Goal: Task Accomplishment & Management: Use online tool/utility

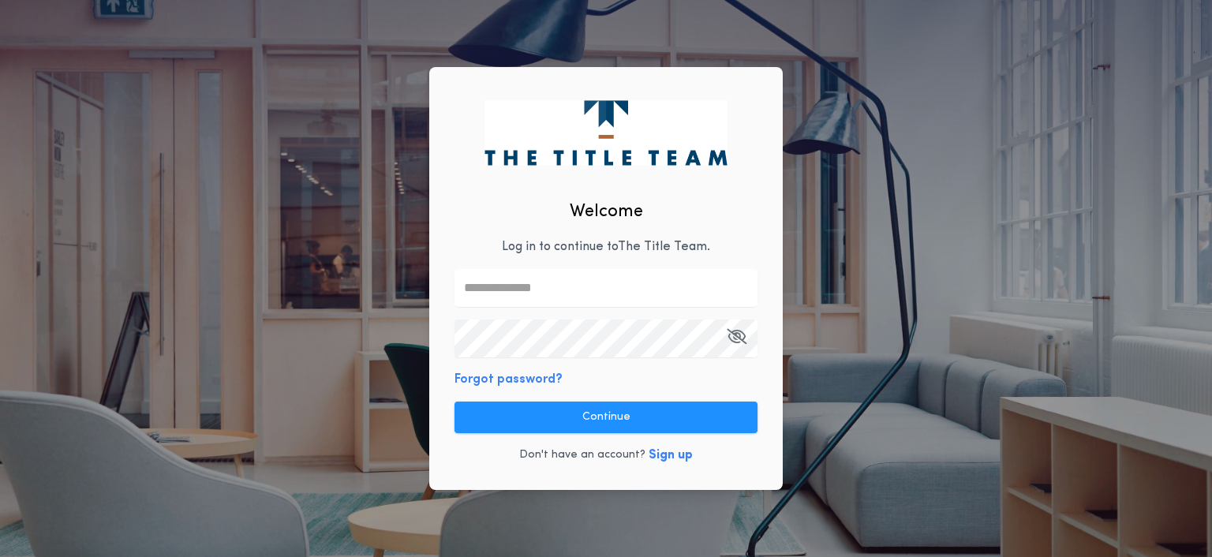
click at [586, 290] on input "text" at bounding box center [606, 288] width 303 height 38
click at [0, 556] on com-1password-button at bounding box center [0, 557] width 0 height 0
click at [625, 291] on input "text" at bounding box center [606, 288] width 303 height 38
type input "**********"
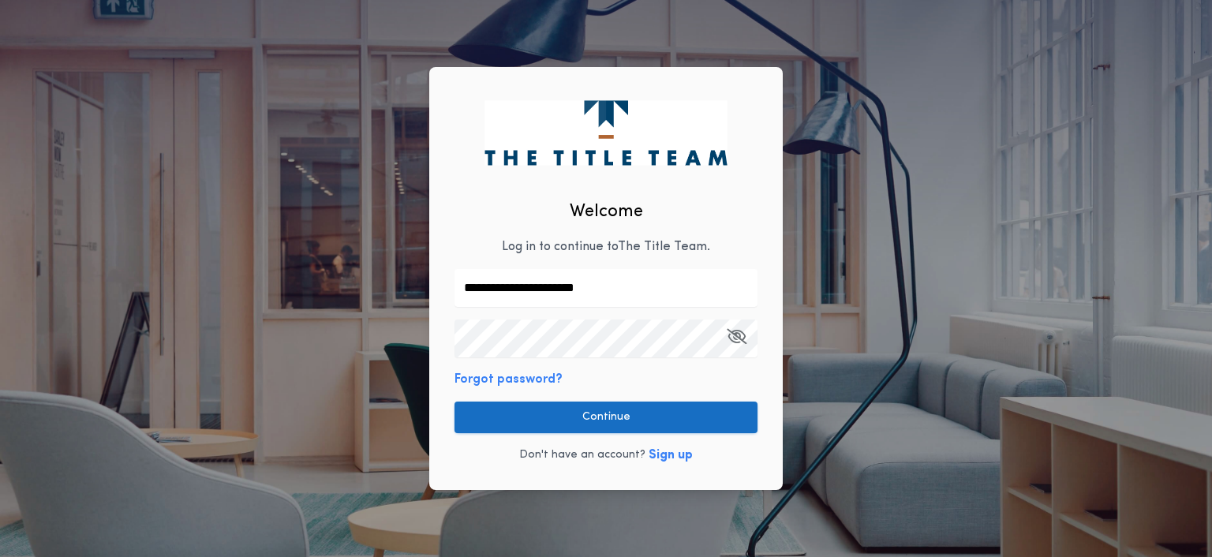
click at [748, 418] on button "Continue" at bounding box center [606, 418] width 303 height 32
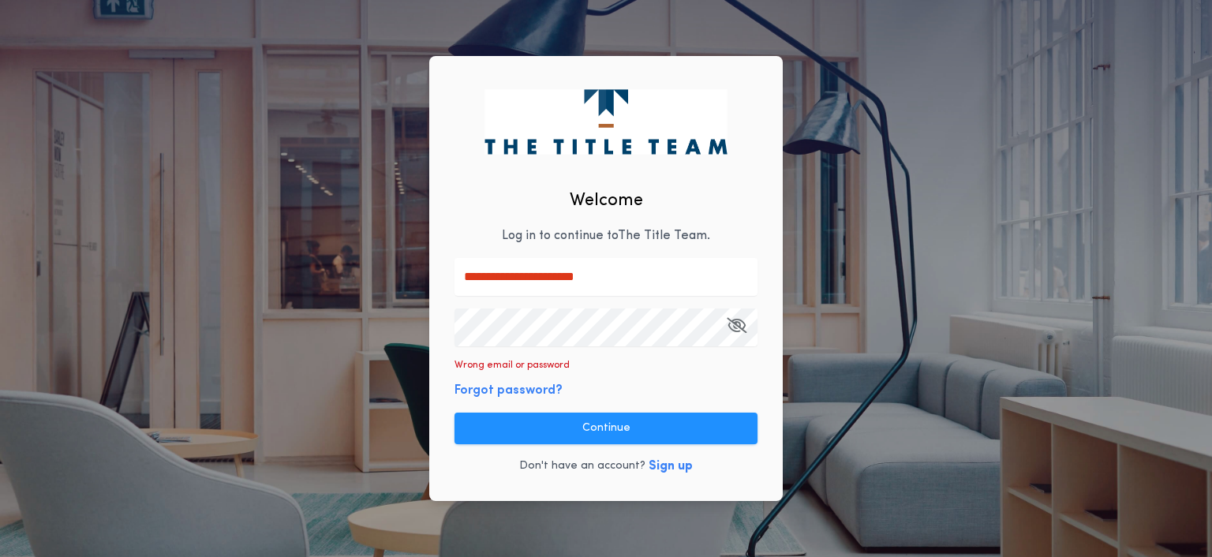
click at [296, 340] on div "**********" at bounding box center [606, 278] width 1212 height 557
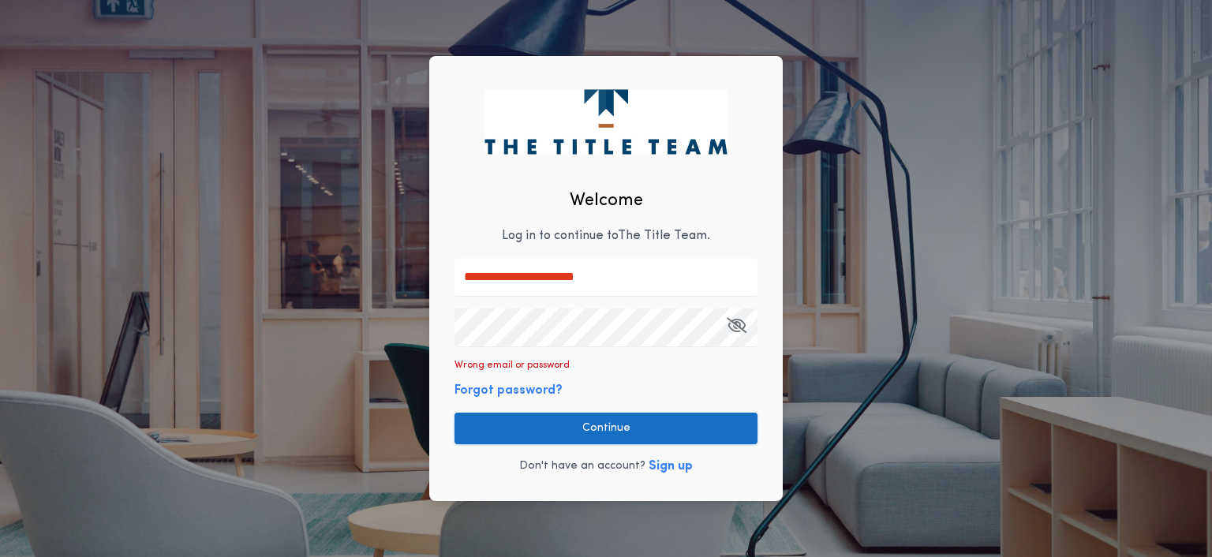
click at [694, 428] on button "Continue" at bounding box center [606, 429] width 303 height 32
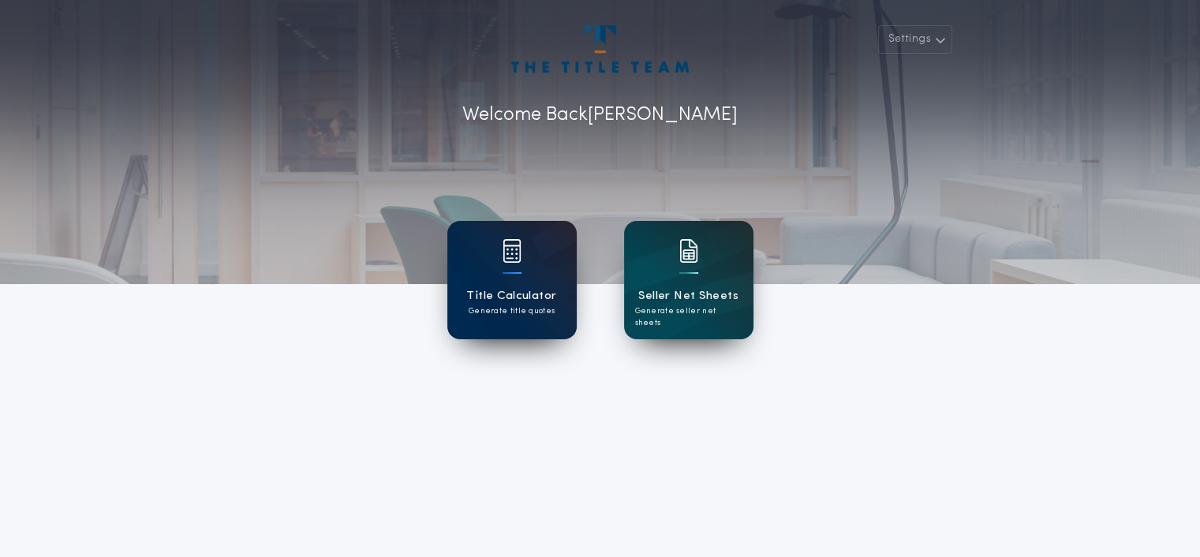
click at [546, 320] on div "Title Calculator Generate title quotes" at bounding box center [511, 280] width 129 height 118
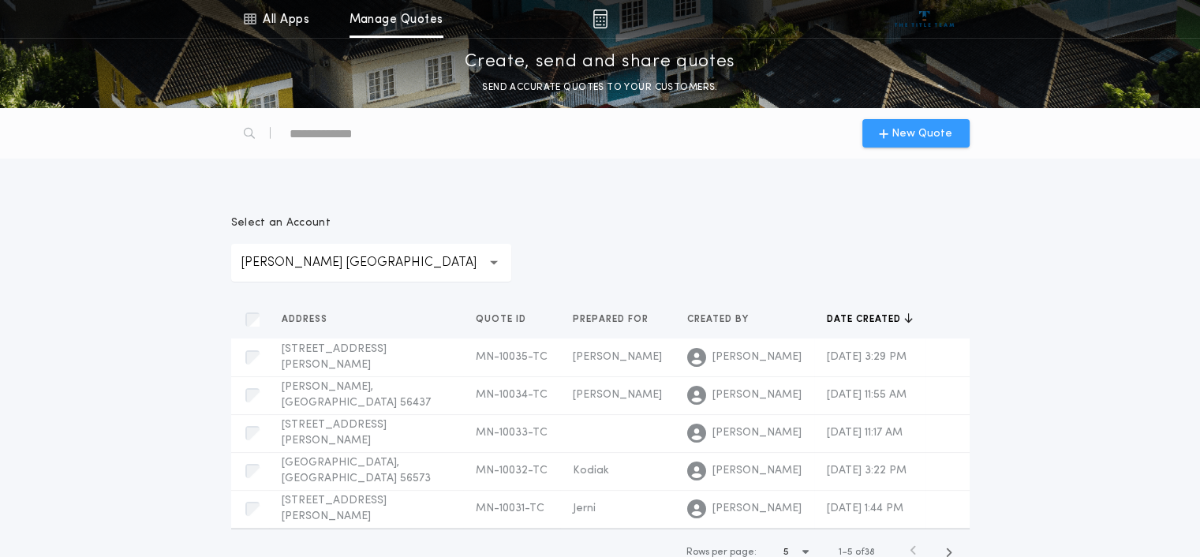
click at [865, 129] on div "New Quote" at bounding box center [916, 133] width 107 height 28
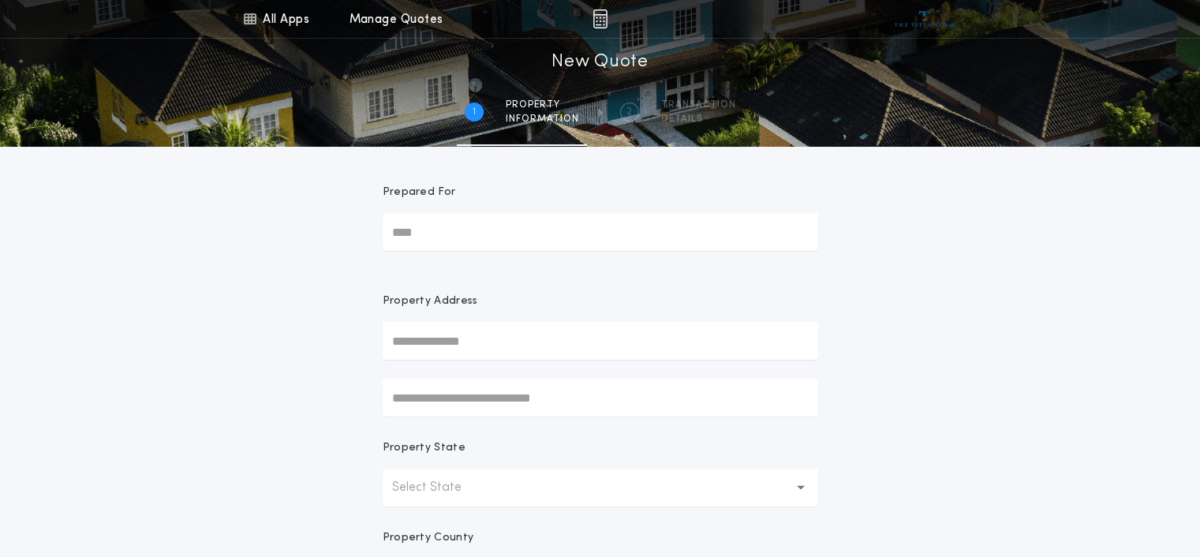
click at [617, 223] on input "Prepared For" at bounding box center [601, 232] width 436 height 38
type input "**********"
type input "***"
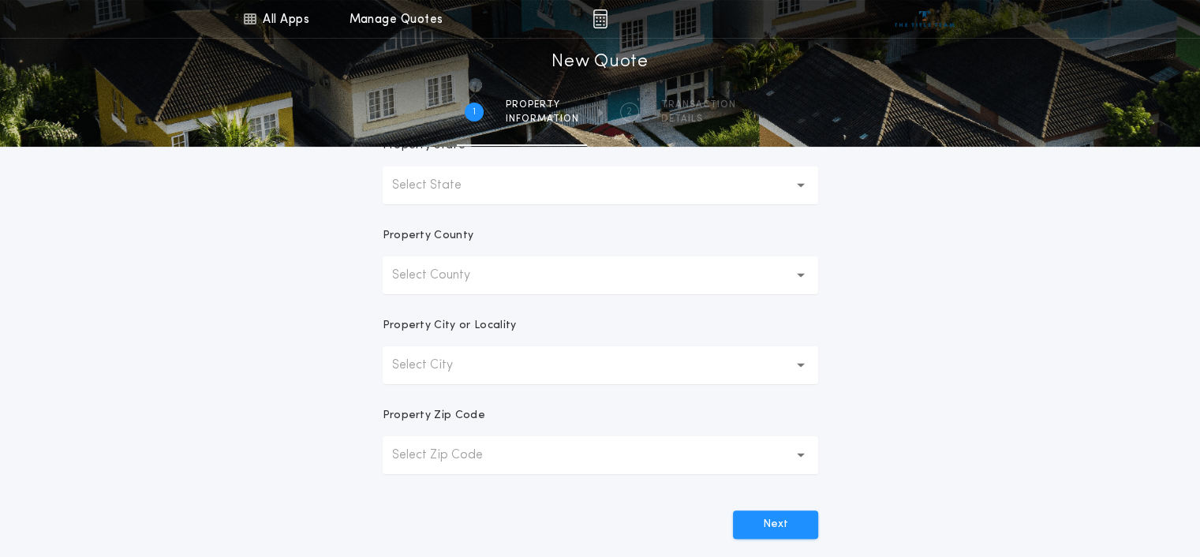
scroll to position [316, 0]
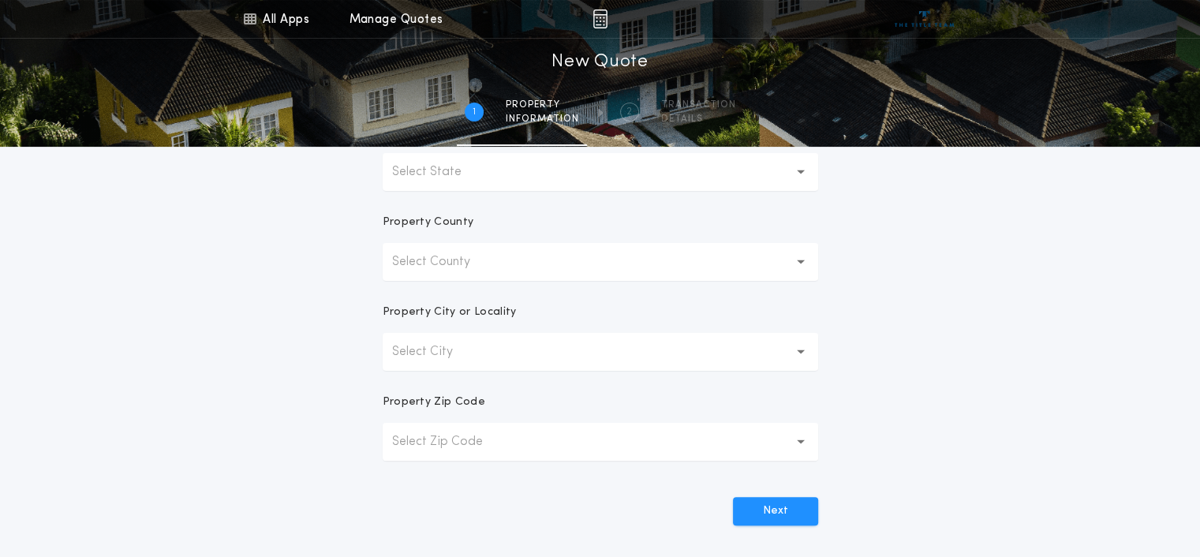
click at [409, 266] on p "Select County" at bounding box center [443, 262] width 103 height 19
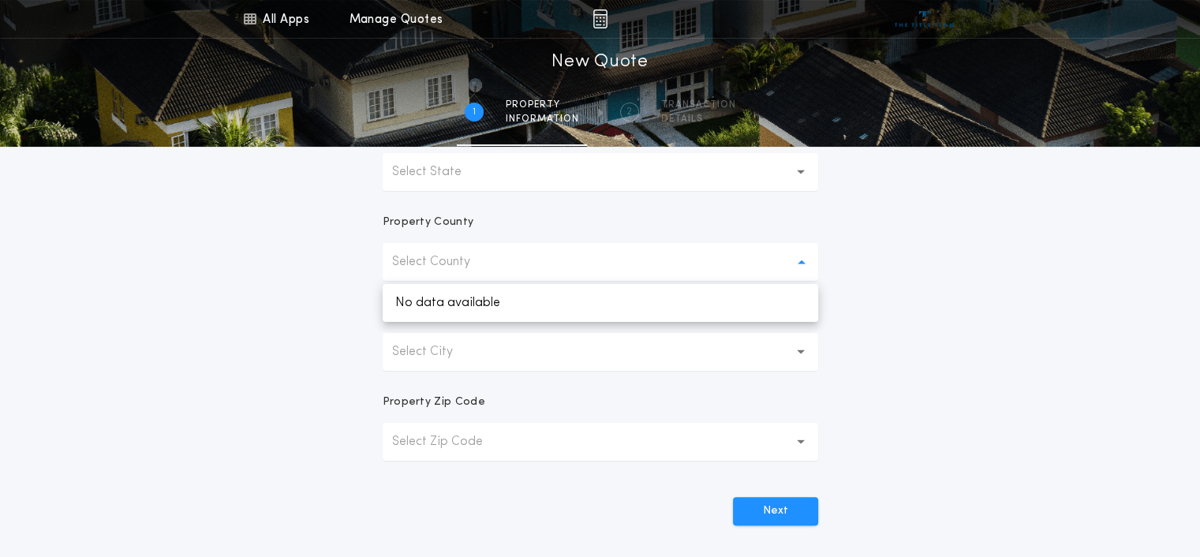
click at [462, 271] on button "Select County" at bounding box center [601, 262] width 436 height 38
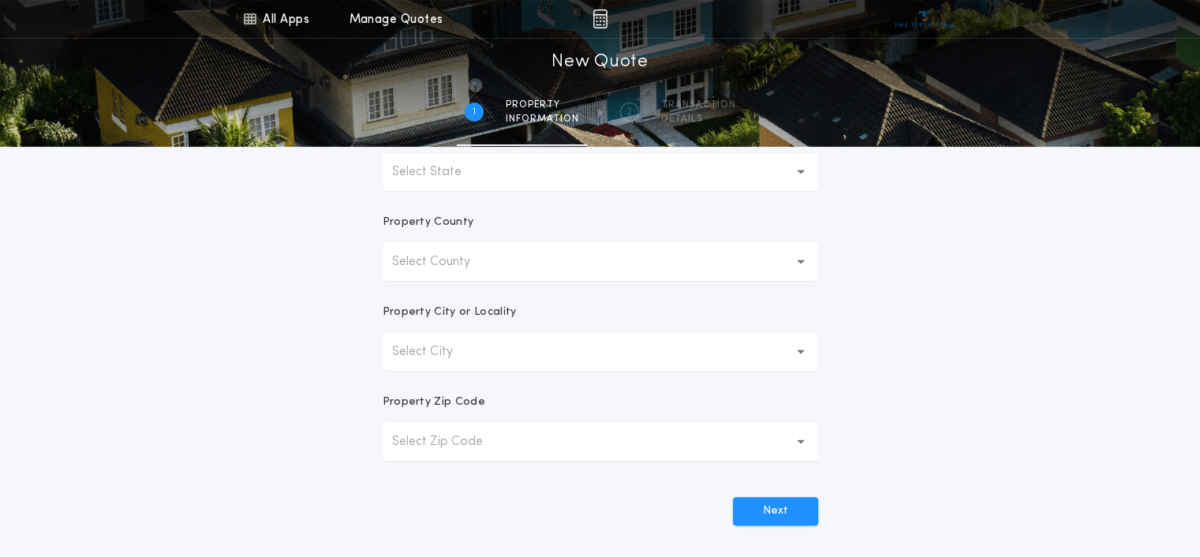
click at [464, 265] on p "Select County" at bounding box center [443, 262] width 103 height 19
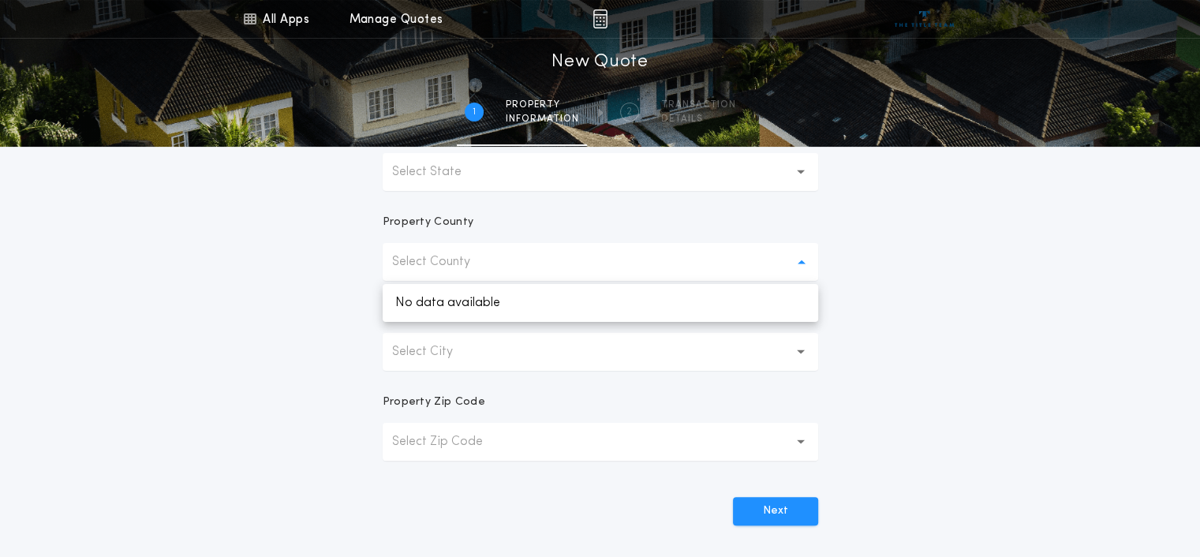
click at [464, 265] on p "Select County" at bounding box center [443, 262] width 103 height 19
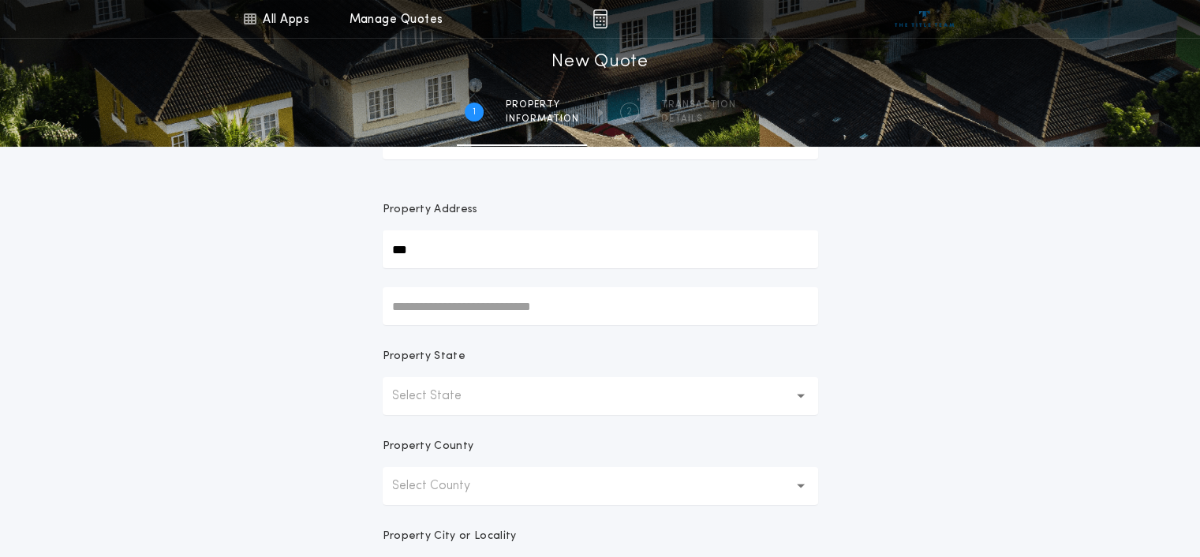
scroll to position [79, 0]
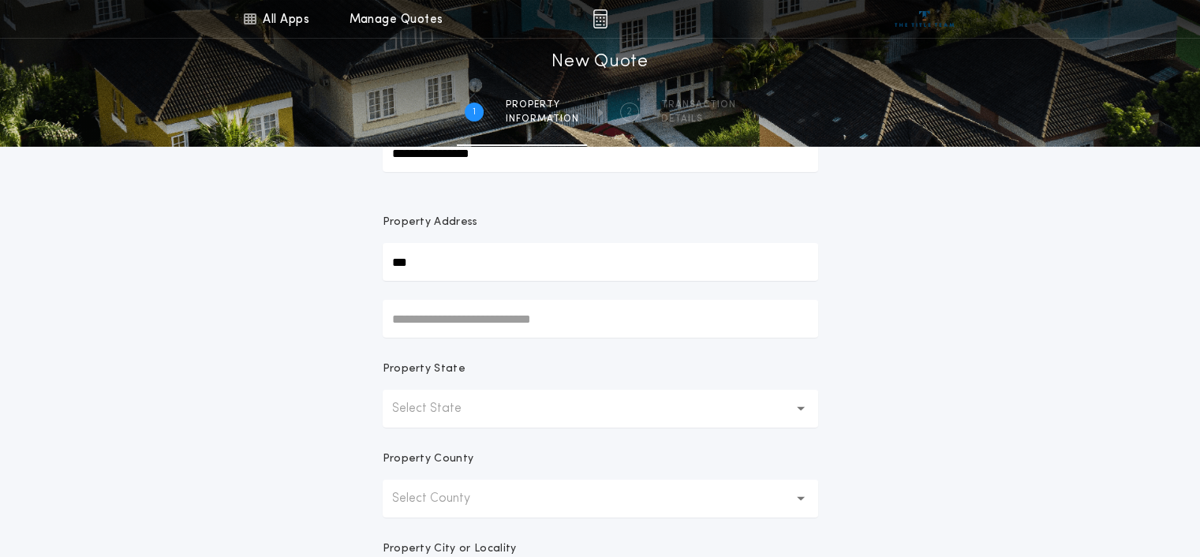
click at [466, 405] on p "Select State" at bounding box center [439, 408] width 95 height 19
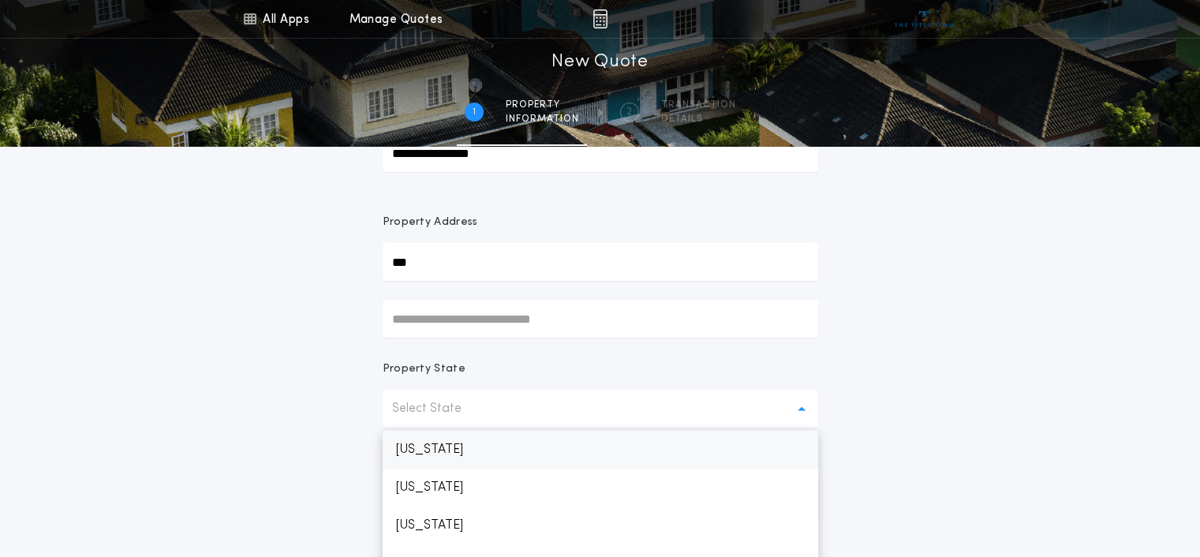
click at [455, 447] on p "[US_STATE]" at bounding box center [601, 450] width 436 height 38
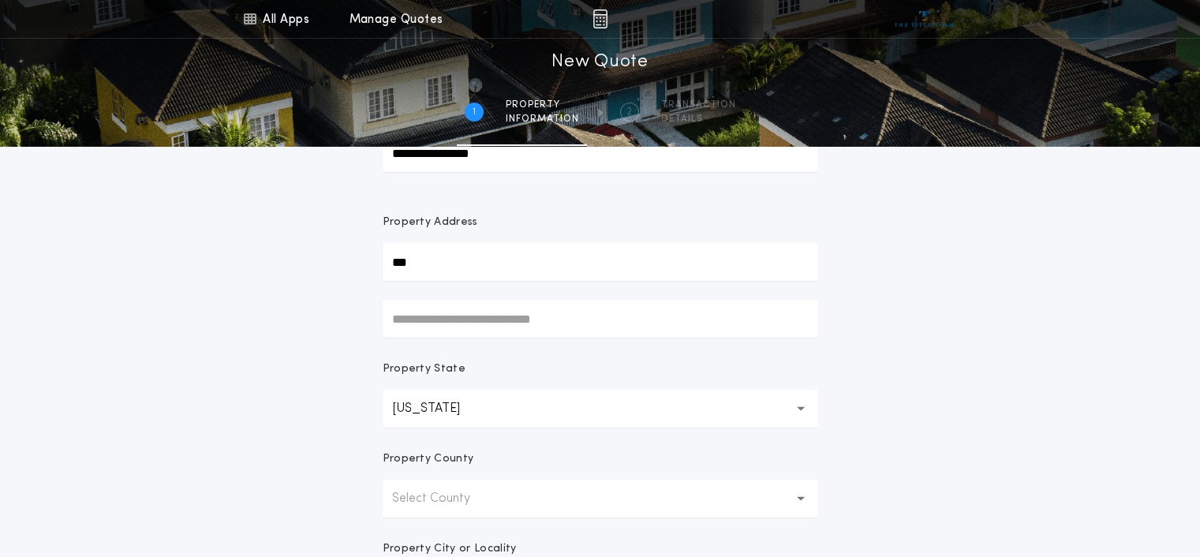
click at [451, 487] on button "Select County" at bounding box center [601, 499] width 436 height 38
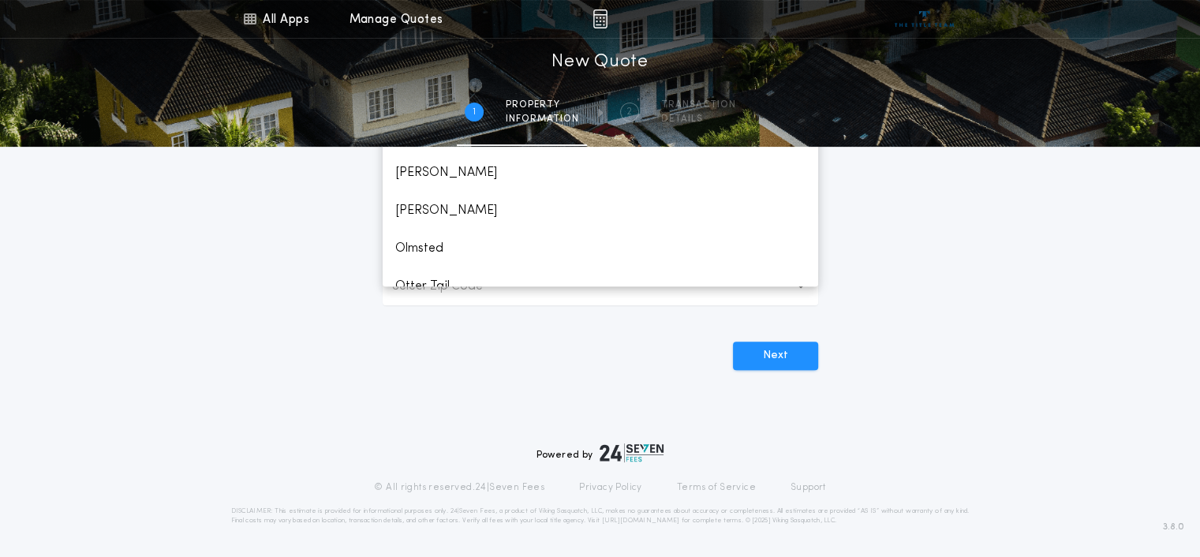
scroll to position [1973, 0]
click at [471, 256] on p "Otter Tail" at bounding box center [601, 258] width 436 height 38
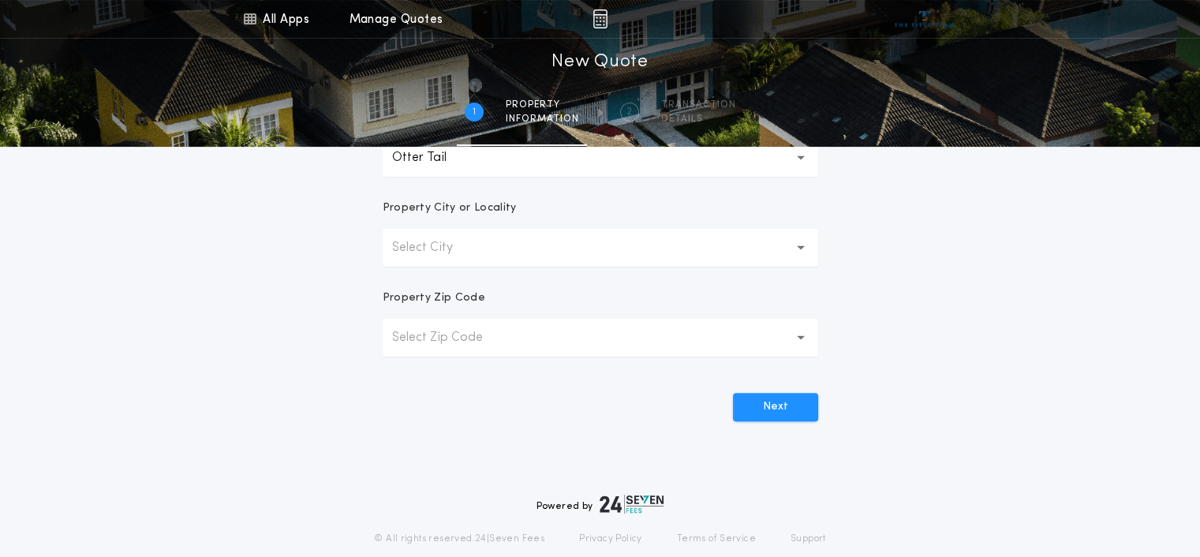
scroll to position [392, 0]
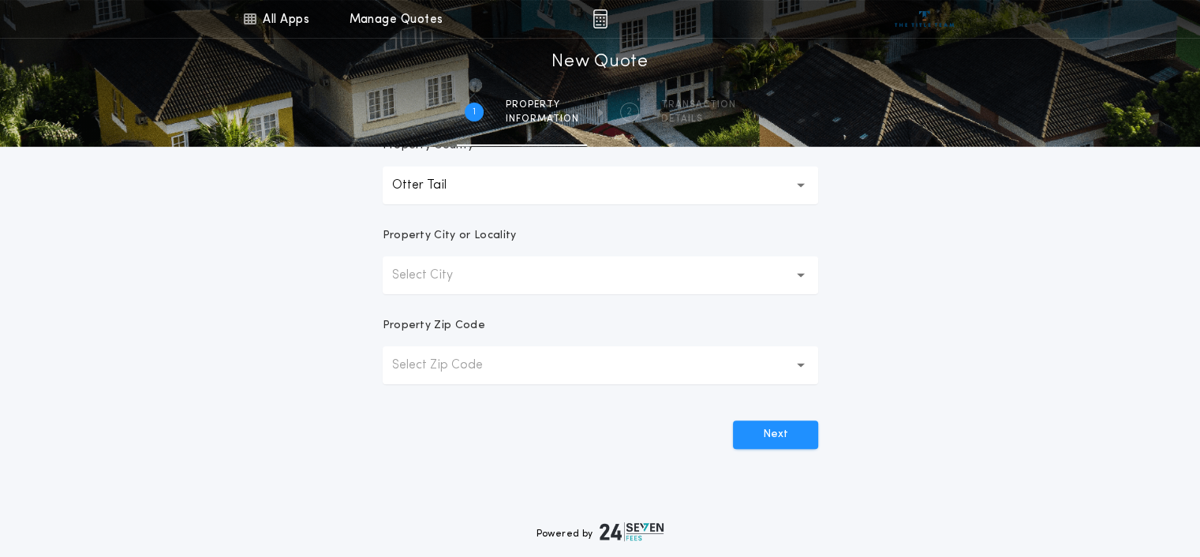
click at [432, 277] on p "Select City" at bounding box center [435, 275] width 86 height 19
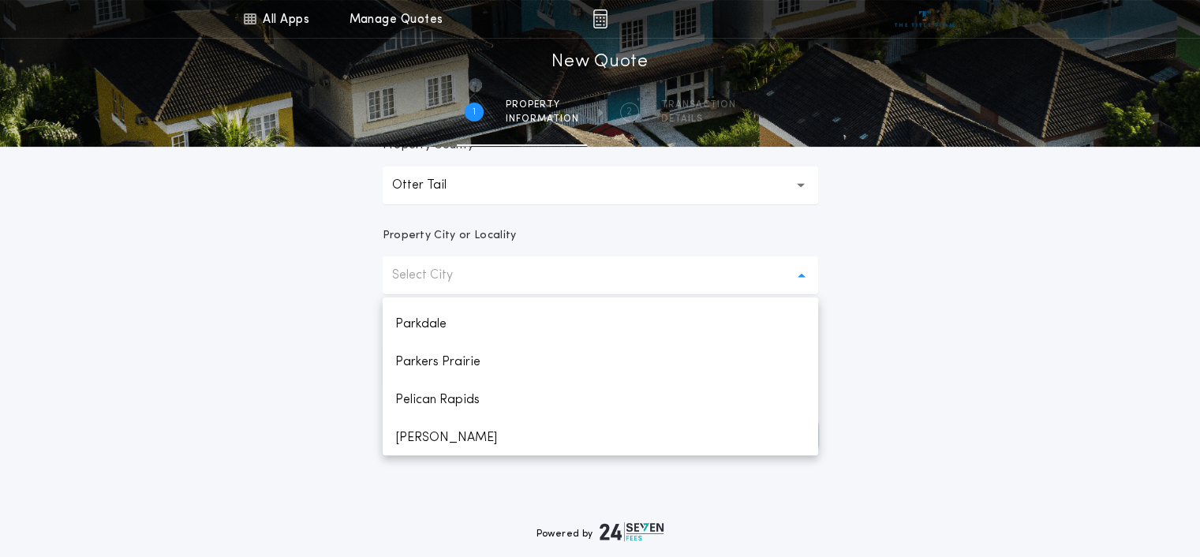
scroll to position [1026, 0]
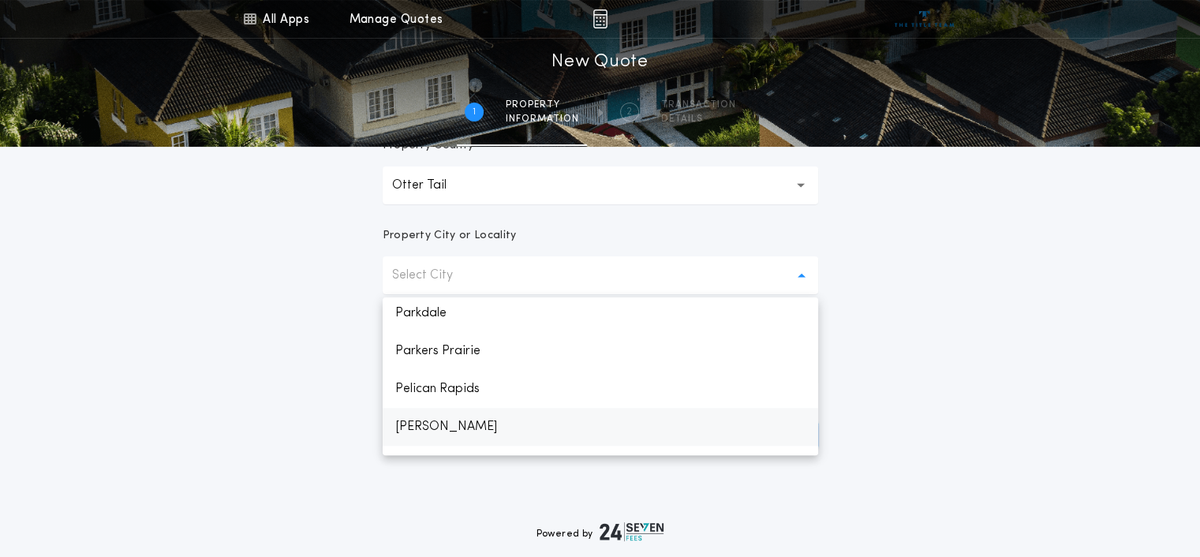
click at [434, 421] on p "[PERSON_NAME]" at bounding box center [601, 427] width 436 height 38
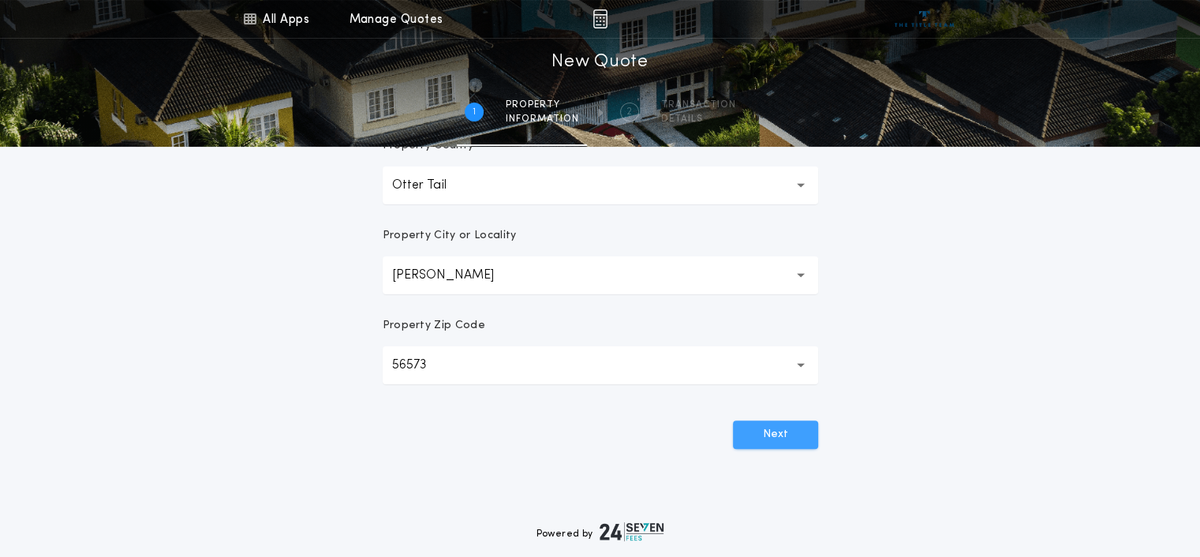
click at [755, 438] on button "Next" at bounding box center [775, 435] width 85 height 28
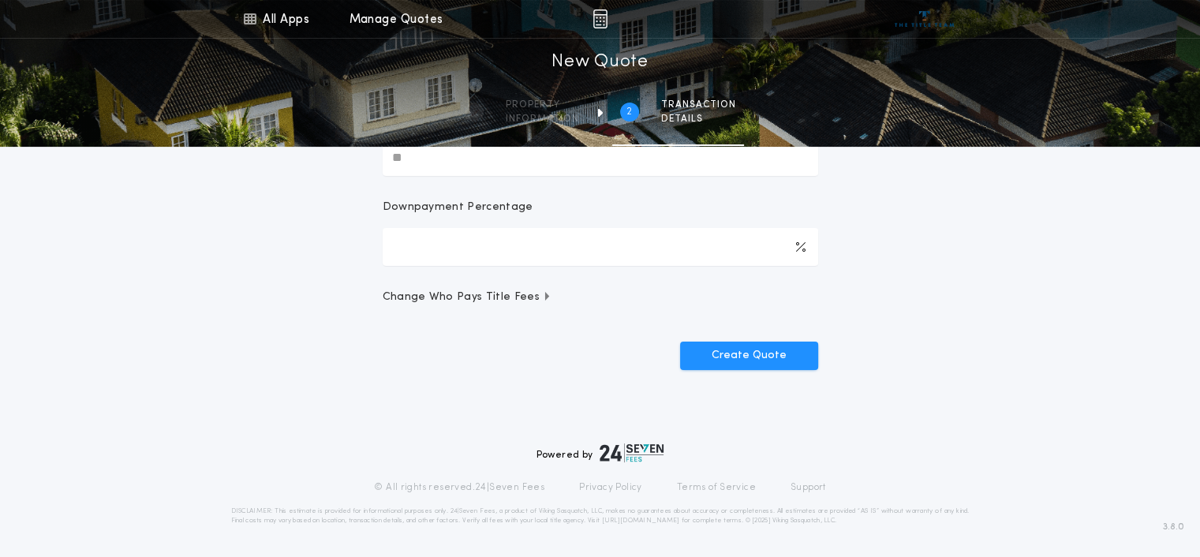
scroll to position [0, 0]
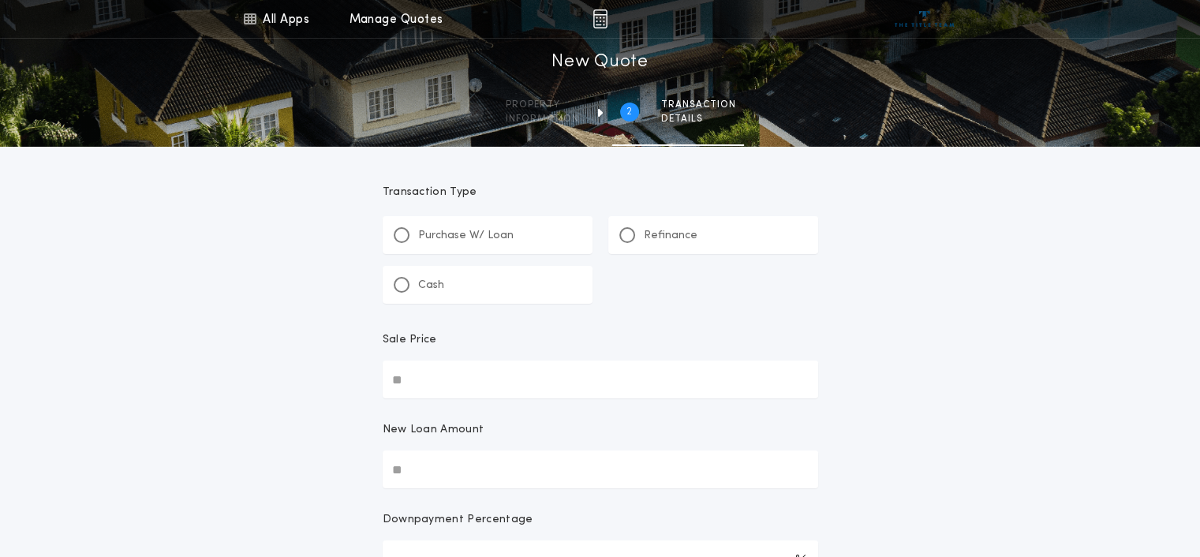
click at [449, 285] on div "Cash" at bounding box center [488, 285] width 210 height 38
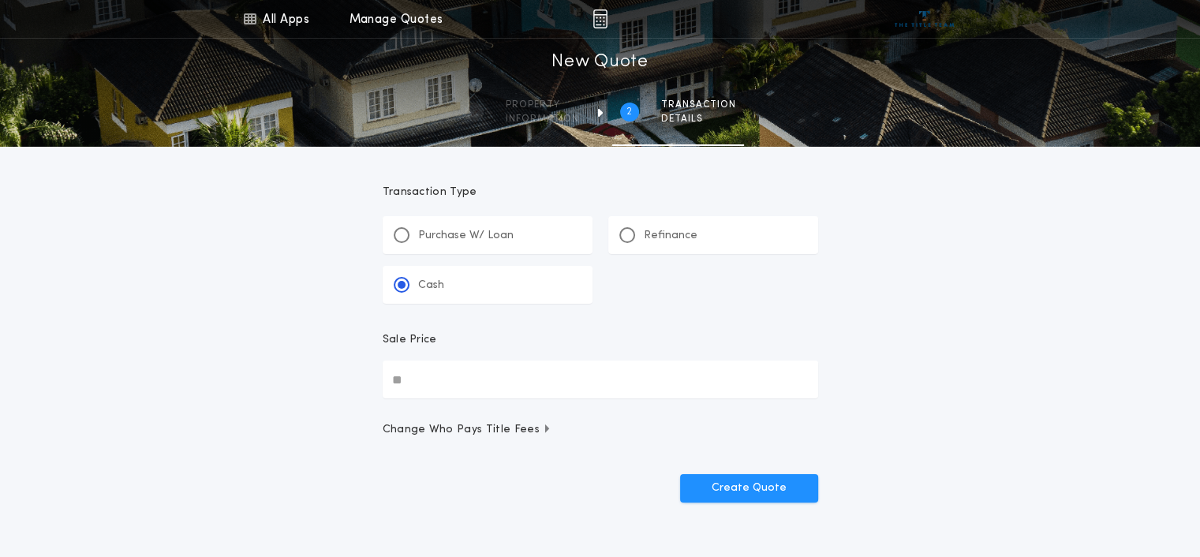
click at [466, 381] on input "Sale Price" at bounding box center [601, 380] width 436 height 38
type input "**"
type input "********"
click at [783, 495] on button "Create Quote" at bounding box center [749, 488] width 138 height 28
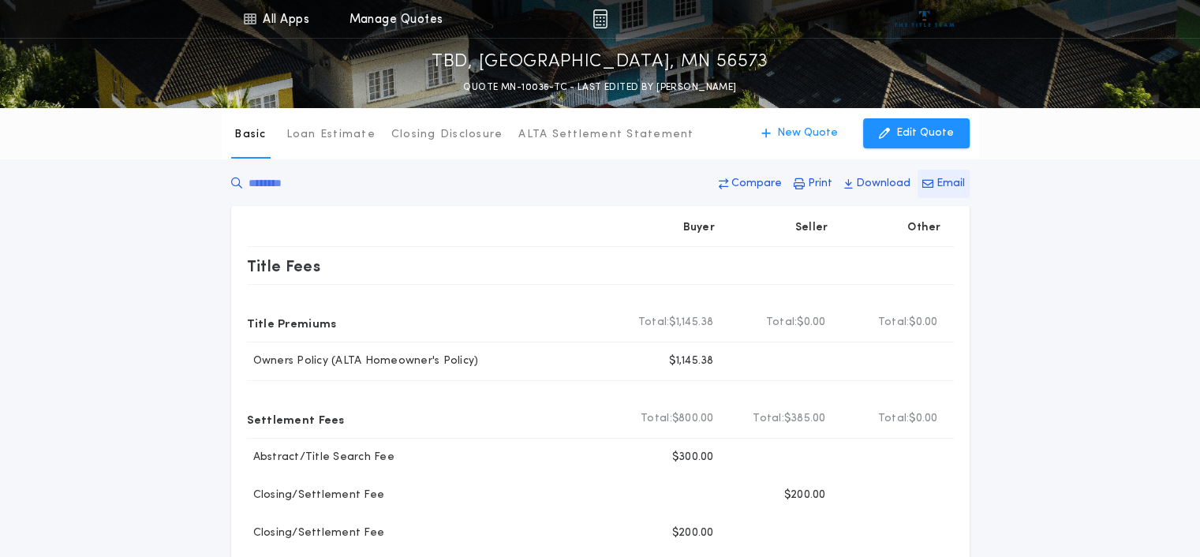
click at [941, 183] on p "Email" at bounding box center [951, 184] width 28 height 16
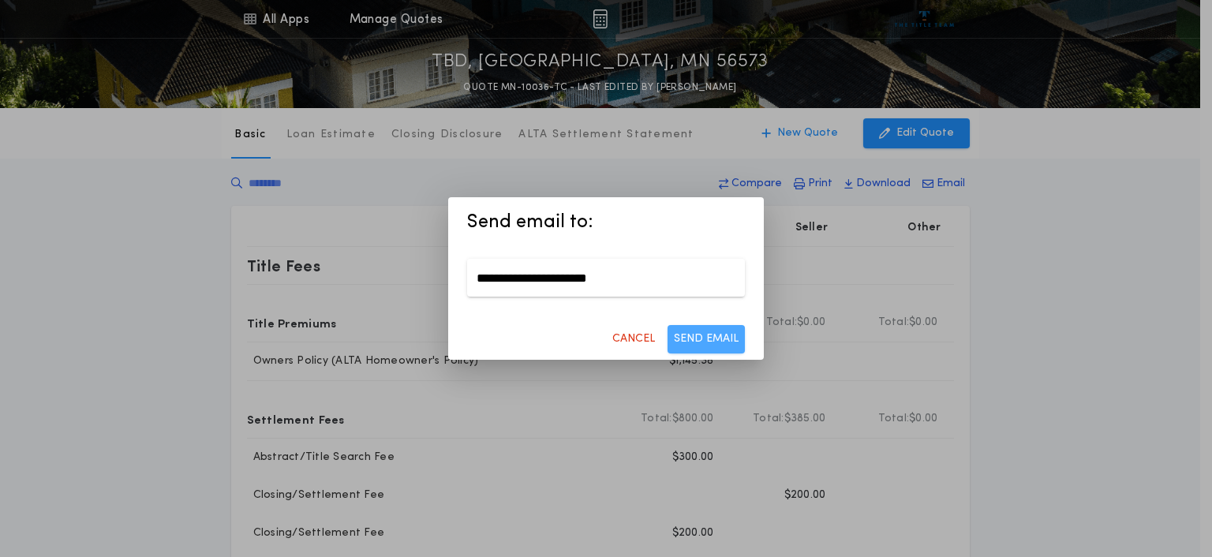
type input "**********"
click at [726, 334] on button "SEND EMAIL" at bounding box center [706, 339] width 77 height 28
